Goal: Task Accomplishment & Management: Use online tool/utility

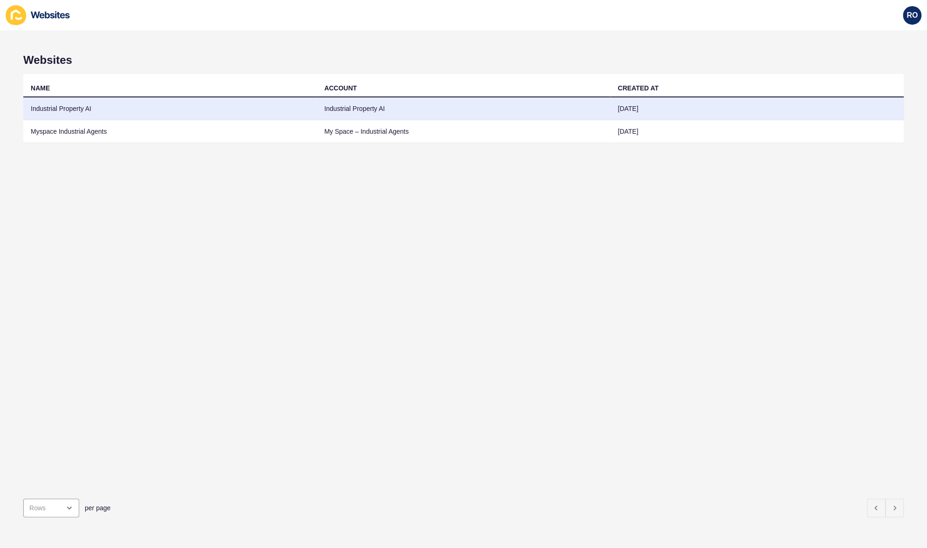
click at [59, 114] on td "Industrial Property AI" at bounding box center [170, 108] width 294 height 23
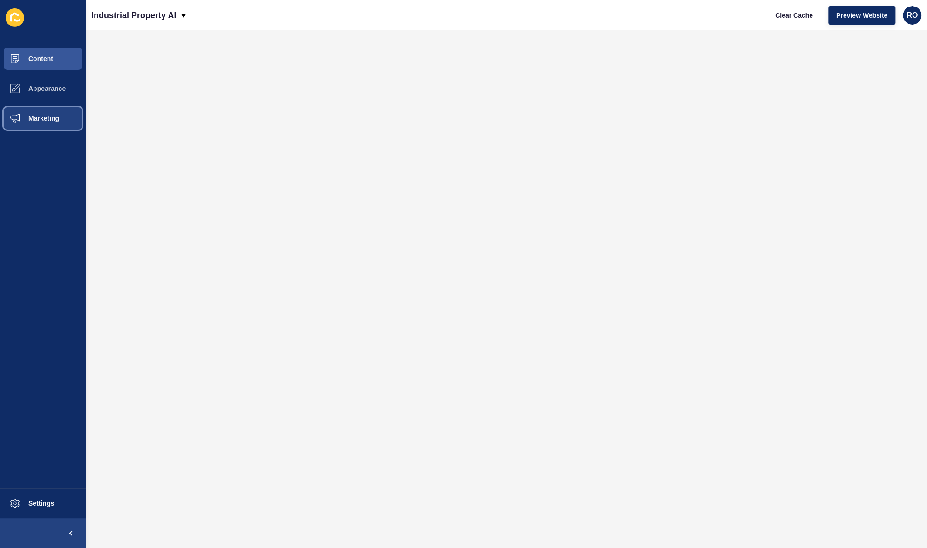
click at [57, 117] on span "Marketing" at bounding box center [29, 118] width 61 height 7
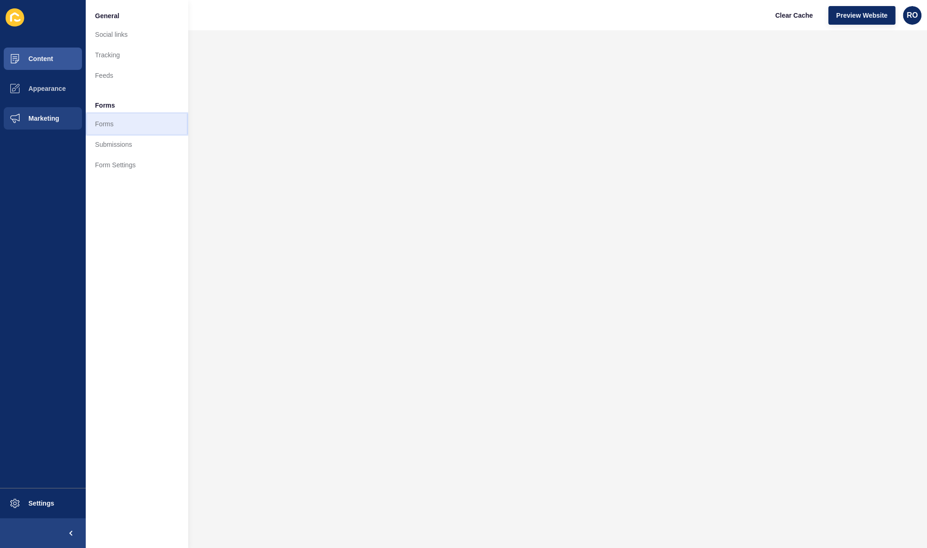
click at [114, 130] on link "Forms" at bounding box center [137, 124] width 102 height 20
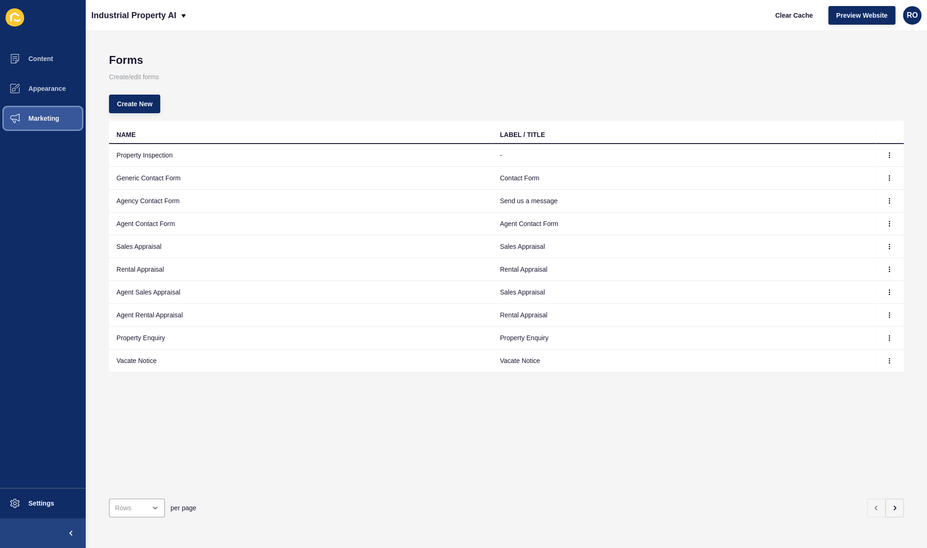
click at [60, 108] on button "Marketing" at bounding box center [43, 118] width 86 height 30
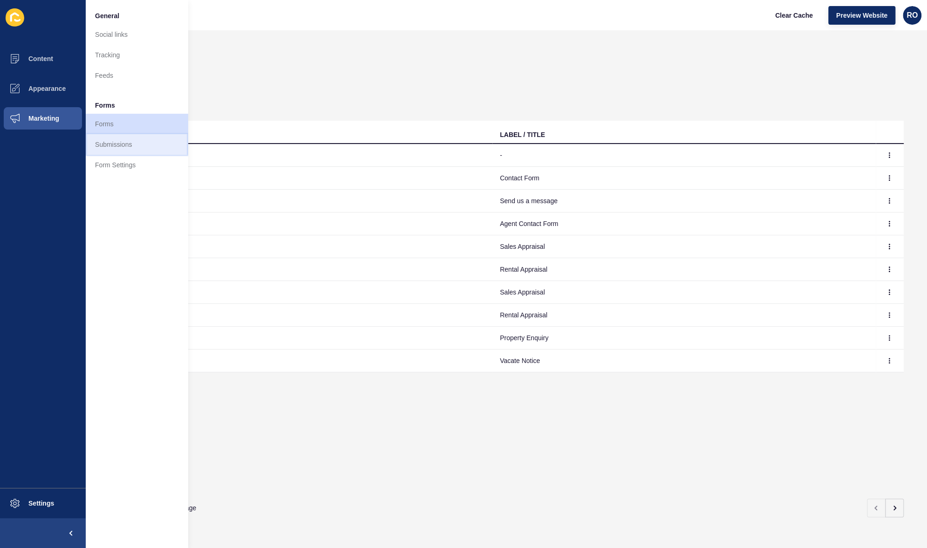
click at [130, 149] on link "Submissions" at bounding box center [137, 144] width 102 height 20
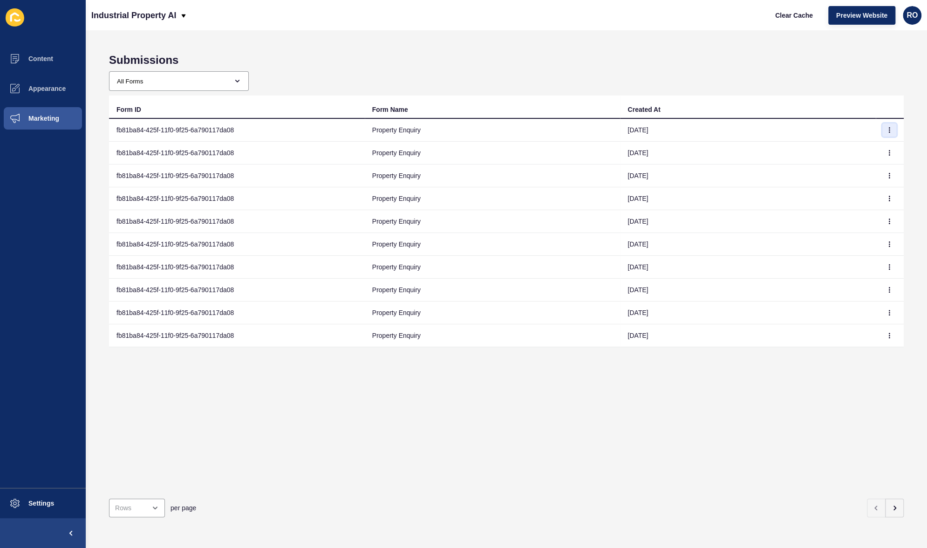
click at [889, 129] on icon "button" at bounding box center [889, 130] width 0 height 5
click at [846, 150] on link "View" at bounding box center [856, 148] width 65 height 20
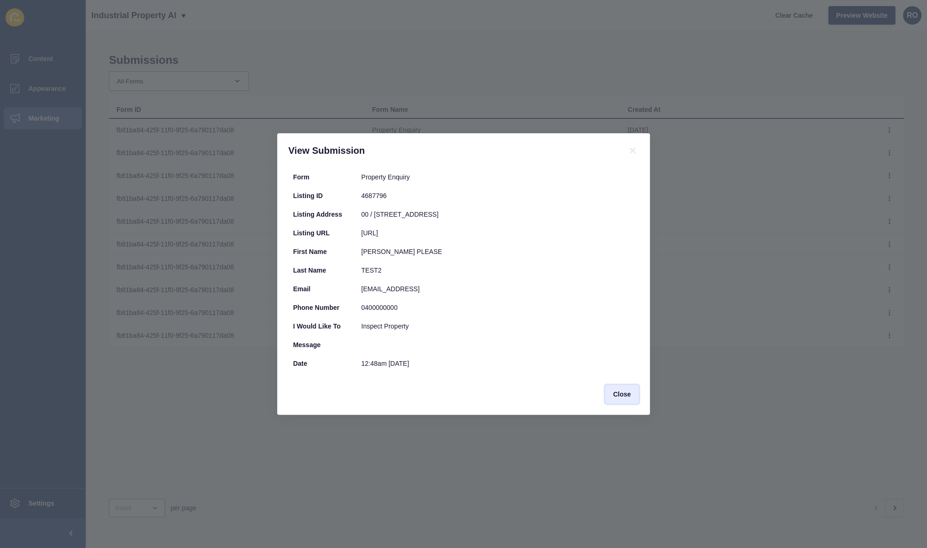
click at [618, 396] on span "Close" at bounding box center [622, 393] width 18 height 9
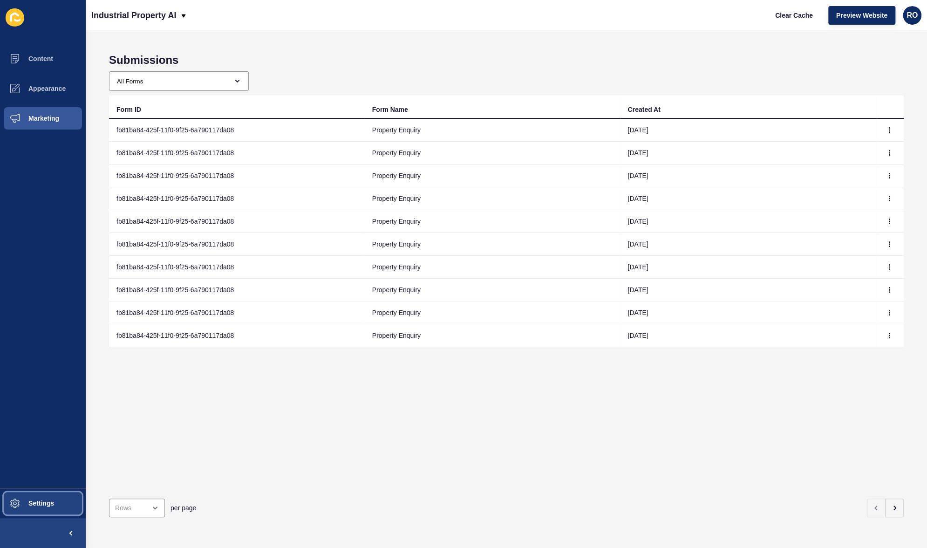
click at [36, 495] on button "Settings" at bounding box center [43, 503] width 86 height 30
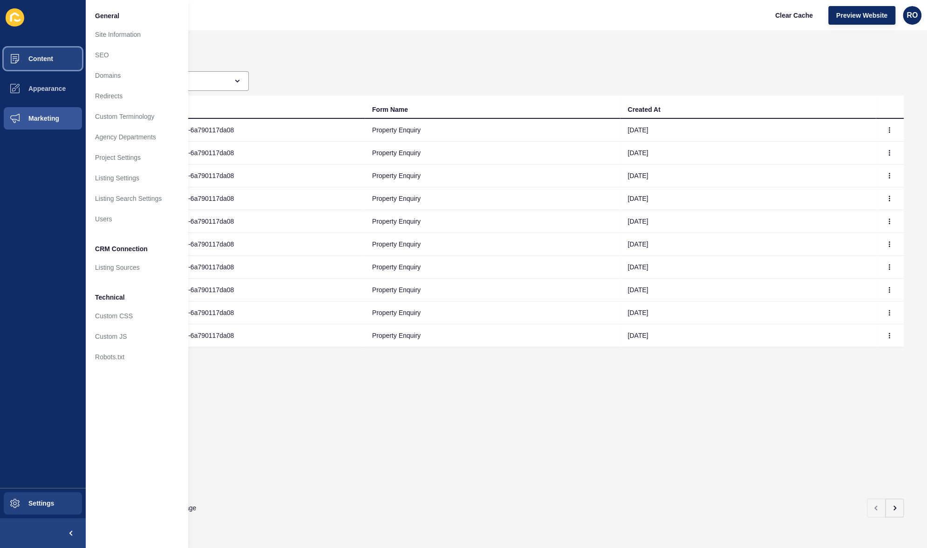
click at [54, 58] on button "Content" at bounding box center [43, 59] width 86 height 30
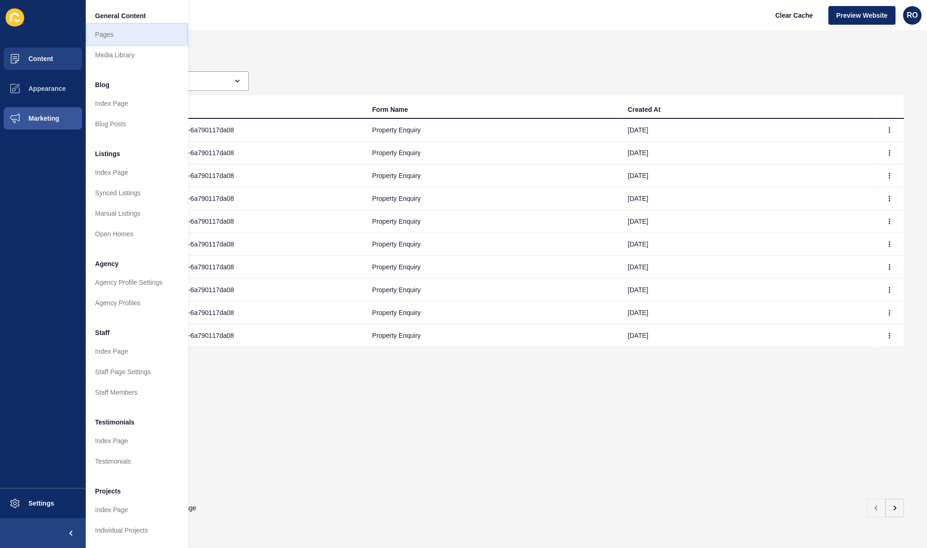
click at [130, 36] on link "Pages" at bounding box center [137, 34] width 102 height 20
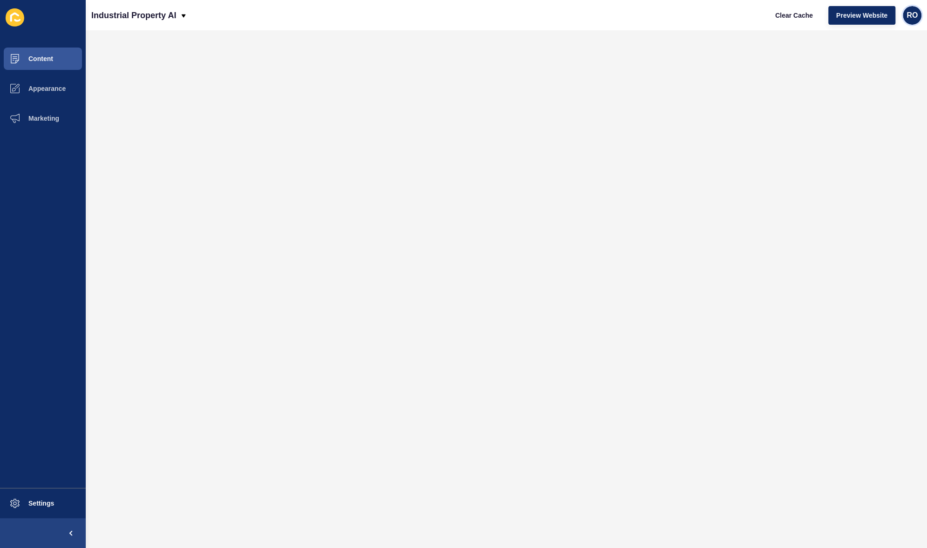
click at [919, 14] on div "RO" at bounding box center [912, 15] width 19 height 19
click at [893, 52] on link "Contact Support" at bounding box center [890, 57] width 68 height 20
